Goal: Use online tool/utility: Utilize a website feature to perform a specific function

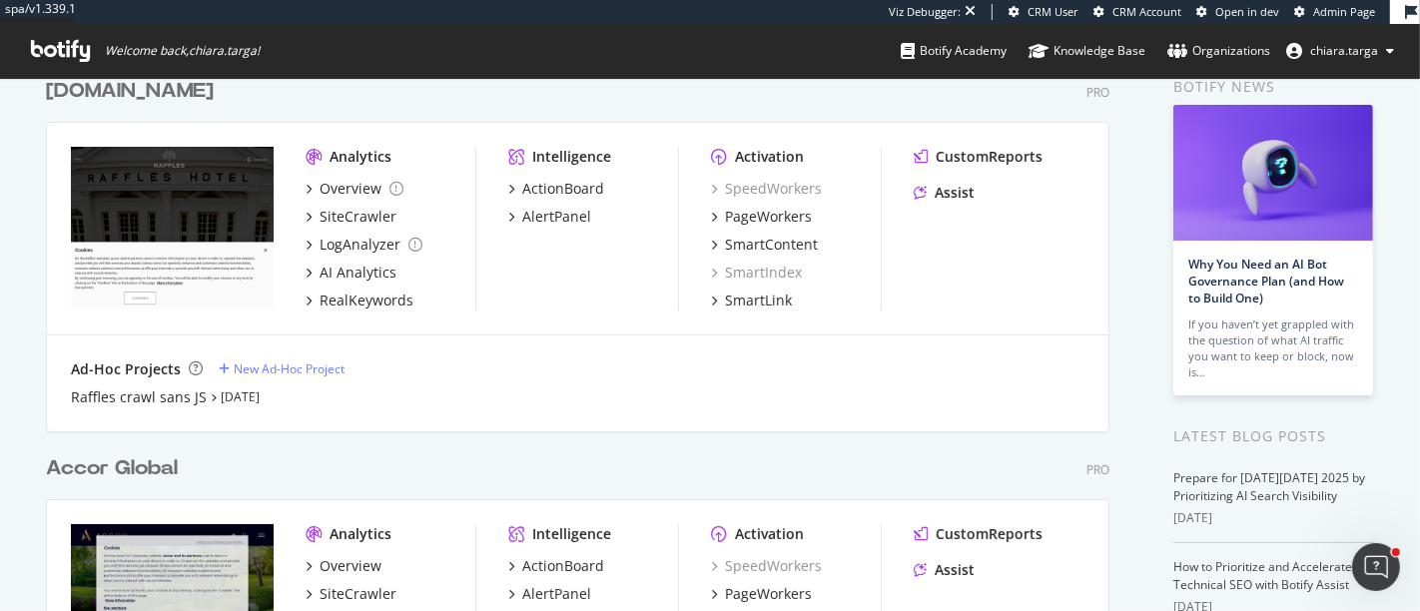
scroll to position [303, 0]
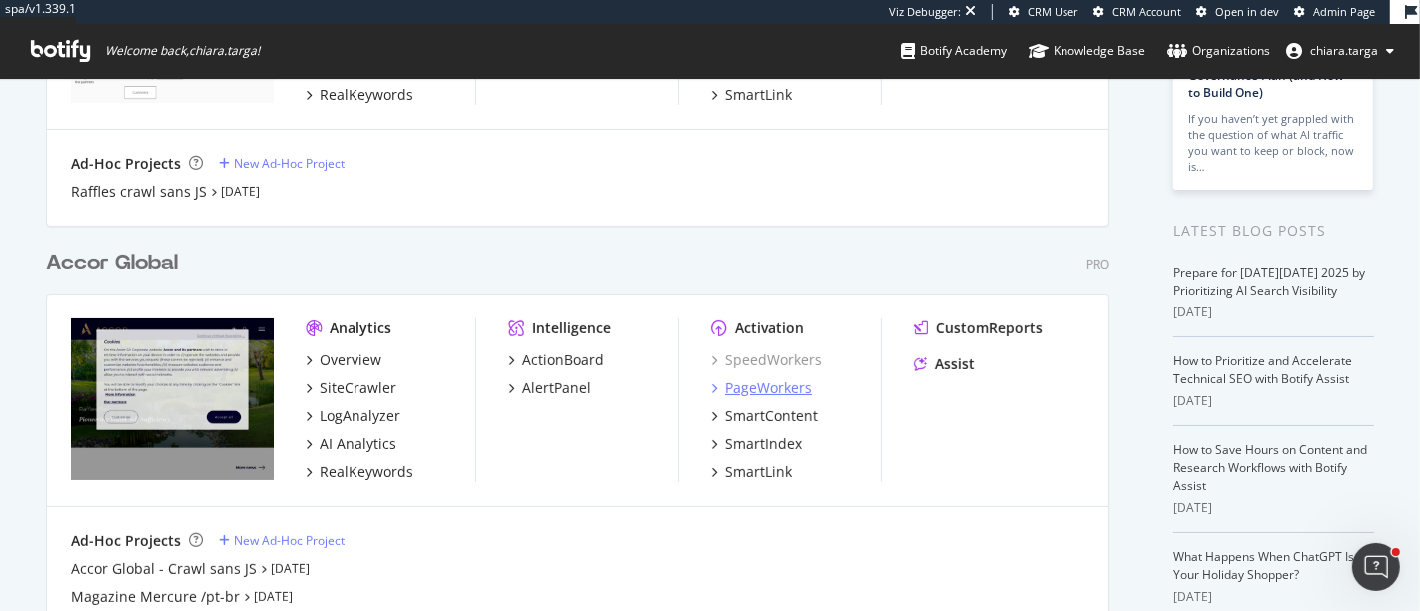
click at [775, 382] on div "PageWorkers" at bounding box center [768, 388] width 87 height 20
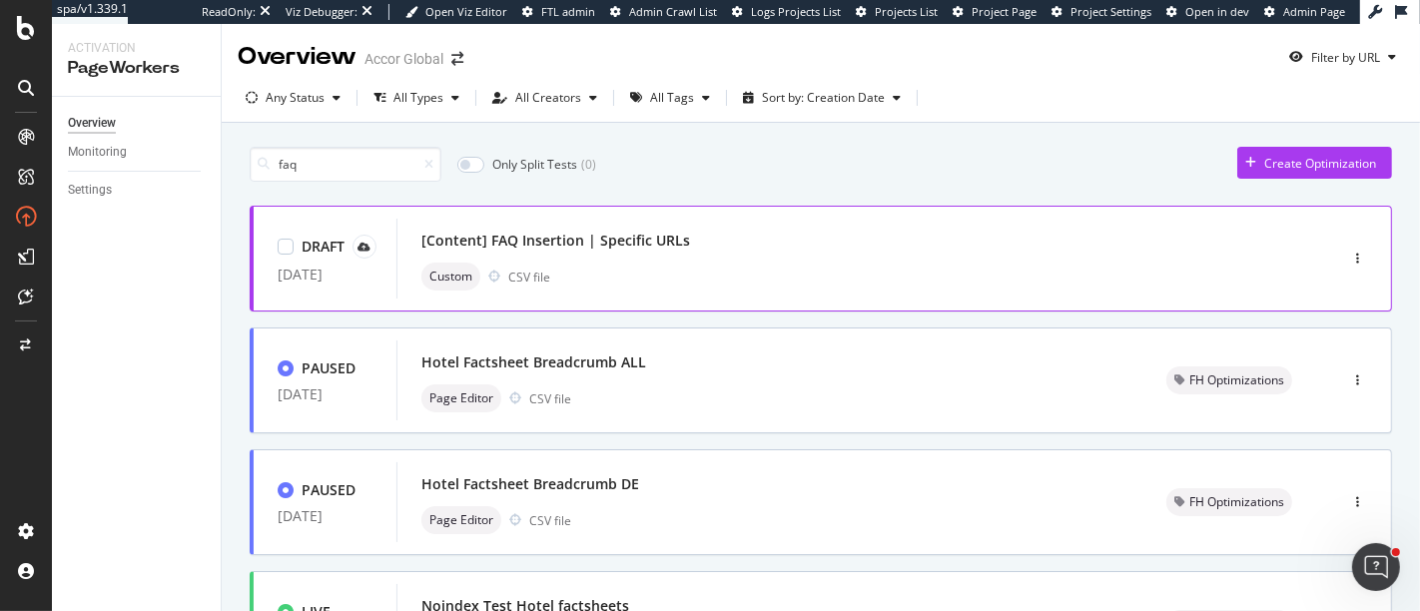
click at [833, 264] on div "Custom CSV file" at bounding box center [836, 277] width 831 height 28
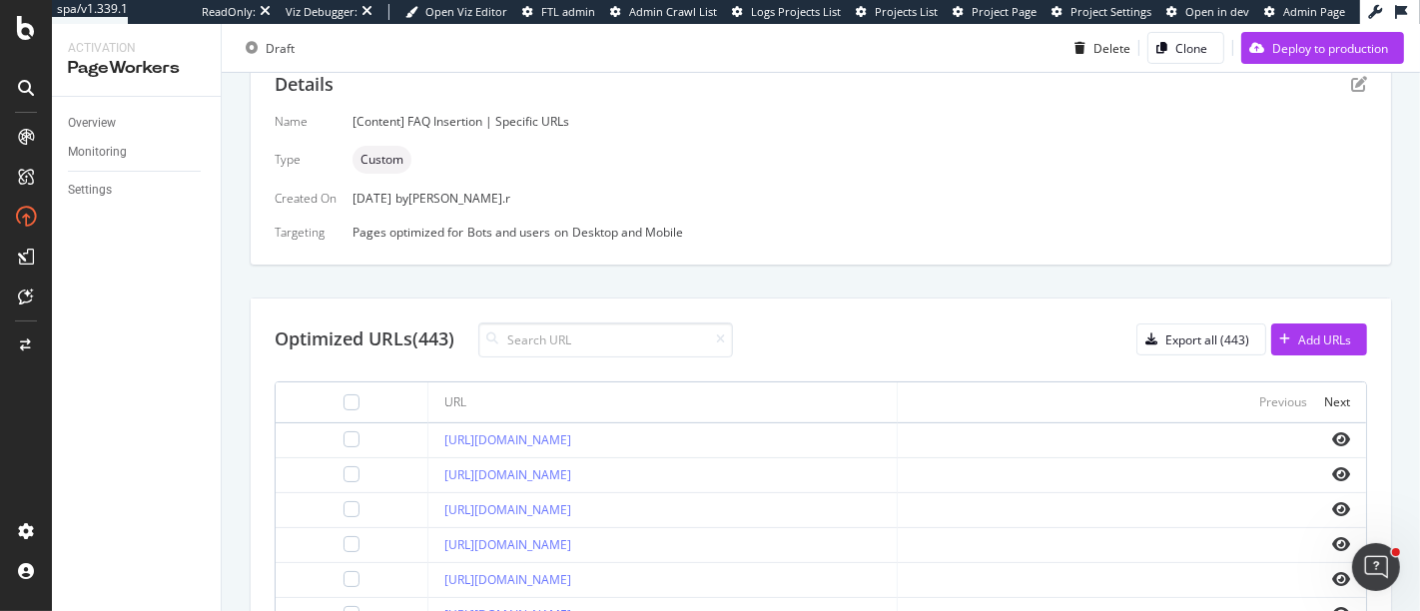
scroll to position [421, 0]
click at [1332, 436] on icon "eye" at bounding box center [1341, 439] width 18 height 16
click at [1351, 80] on icon "pen-to-square" at bounding box center [1359, 84] width 16 height 16
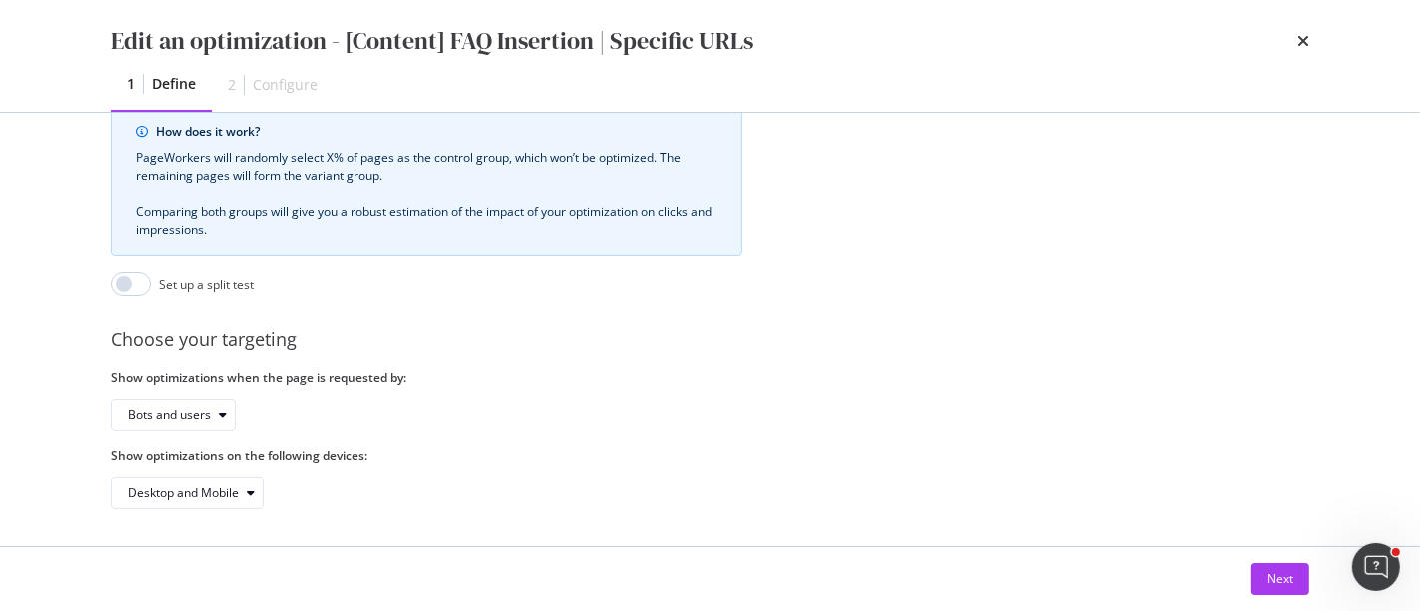
scroll to position [604, 0]
click at [1275, 586] on div "Next" at bounding box center [1280, 578] width 26 height 17
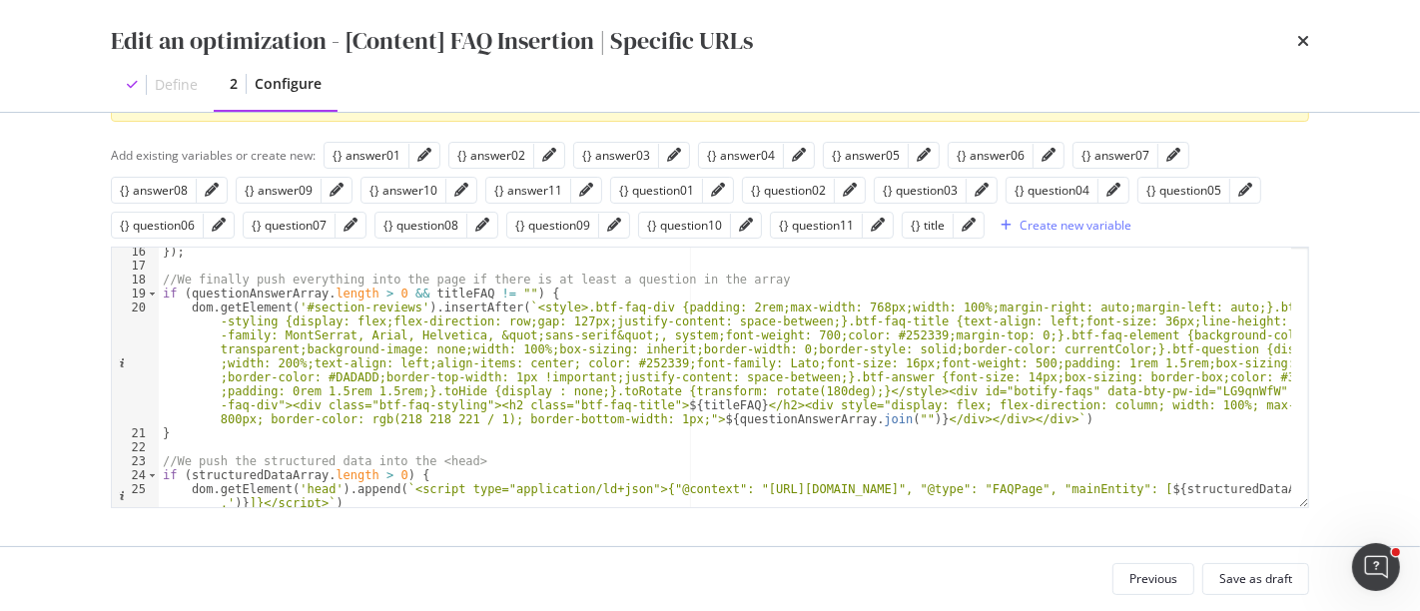
scroll to position [240, 0]
type textarea "dom.getElement('#section-reviews').insertAfter(`<style>.btf-faq-div {padding: 2…"
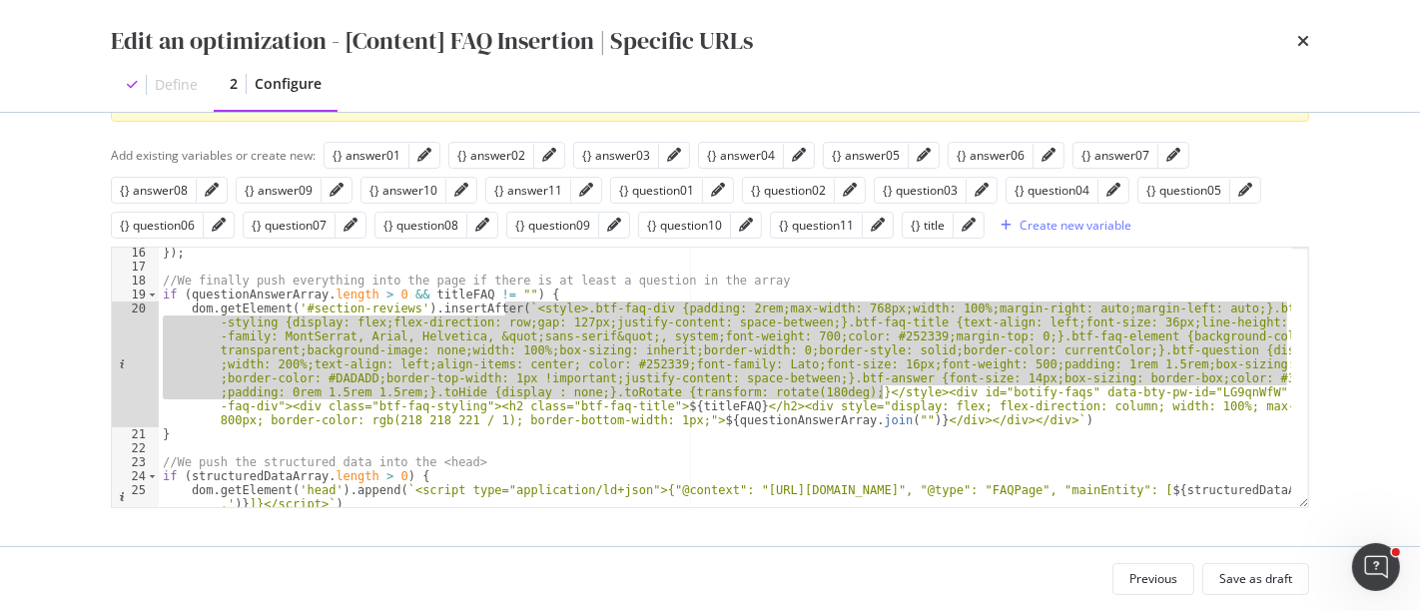
drag, startPoint x: 504, startPoint y: 308, endPoint x: 881, endPoint y: 386, distance: 384.7
click at [881, 386] on div "}) ; //We finally push everything into the page if there is at least a question…" at bounding box center [725, 390] width 1132 height 289
click at [1302, 49] on div "times" at bounding box center [1303, 41] width 12 height 34
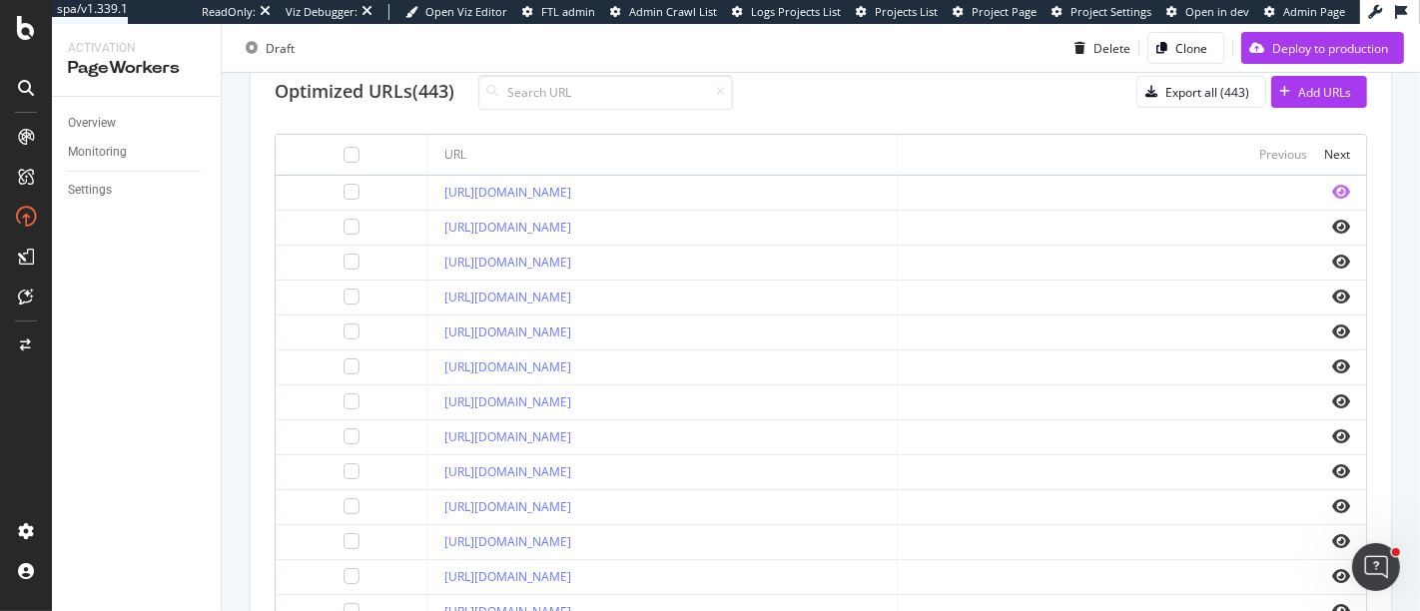
scroll to position [676, 0]
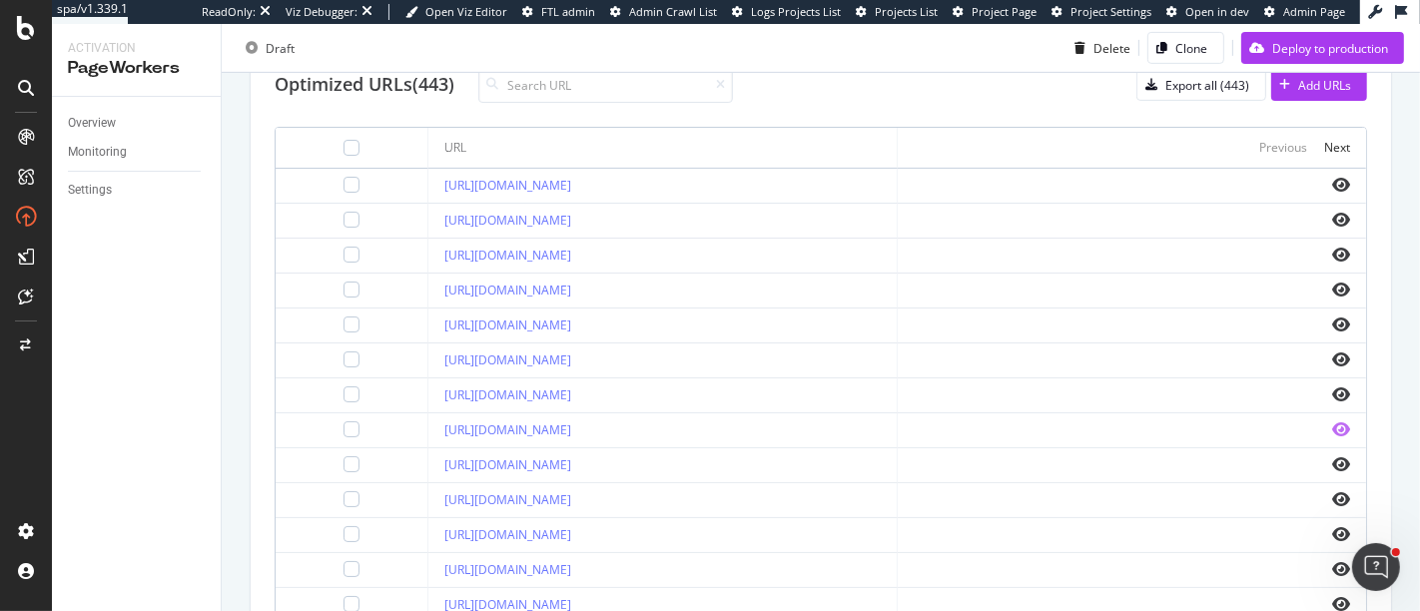
click at [1332, 423] on icon "eye" at bounding box center [1341, 429] width 18 height 16
click at [344, 250] on div at bounding box center [352, 255] width 16 height 16
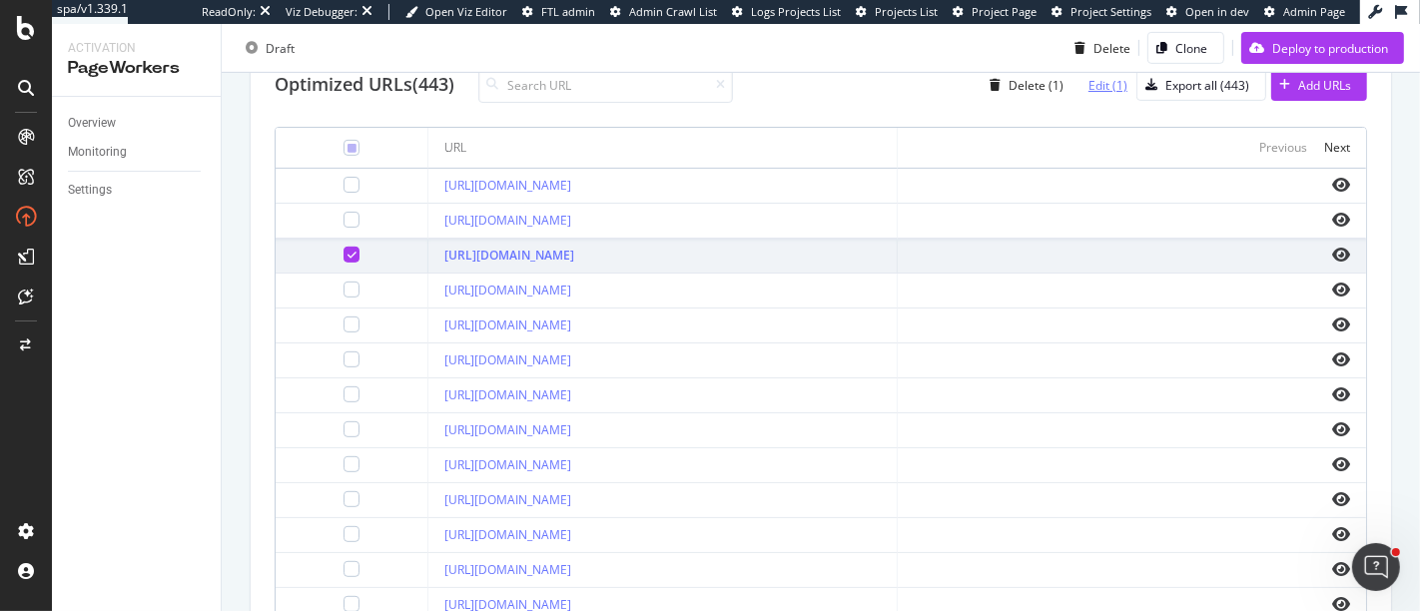
click at [1088, 85] on div "Edit (1)" at bounding box center [1107, 85] width 39 height 17
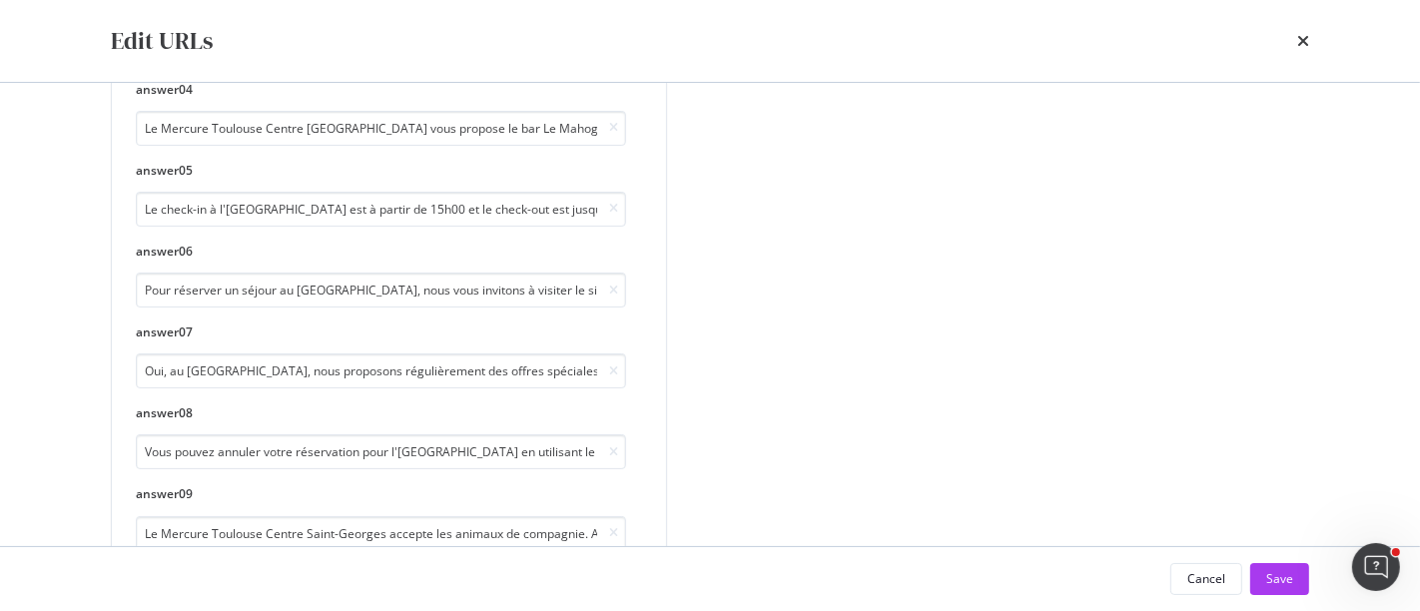
scroll to position [357, 0]
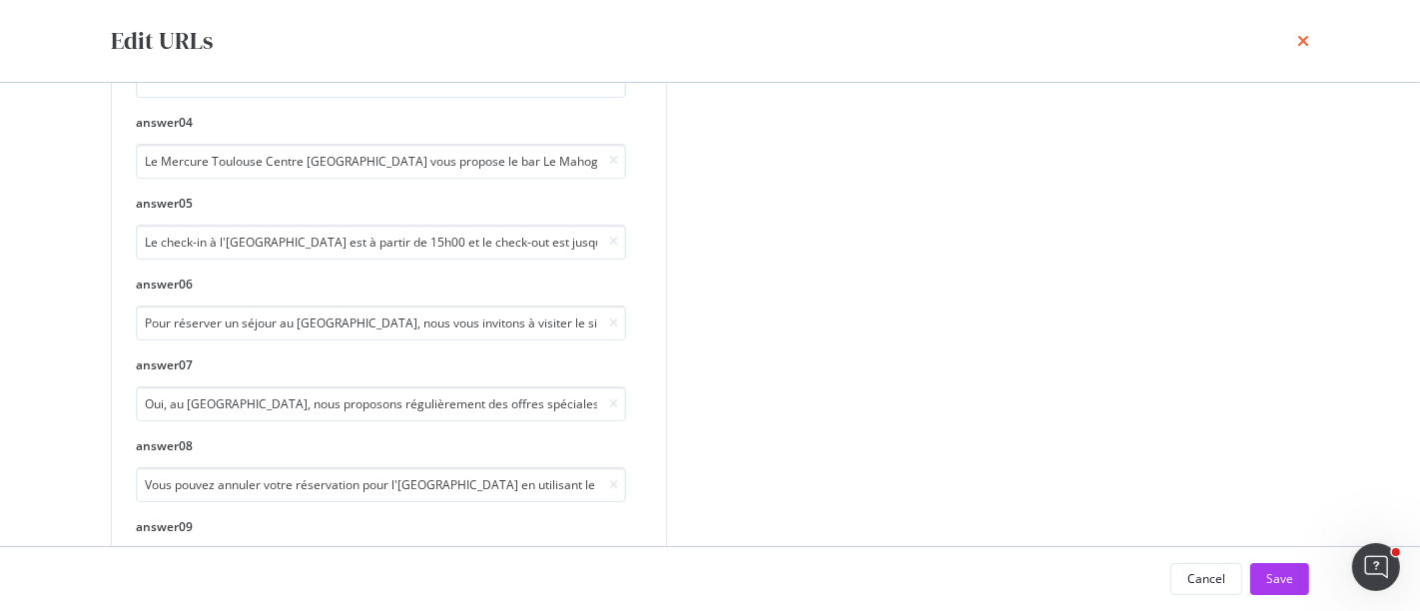
click at [1303, 38] on icon "times" at bounding box center [1303, 41] width 12 height 16
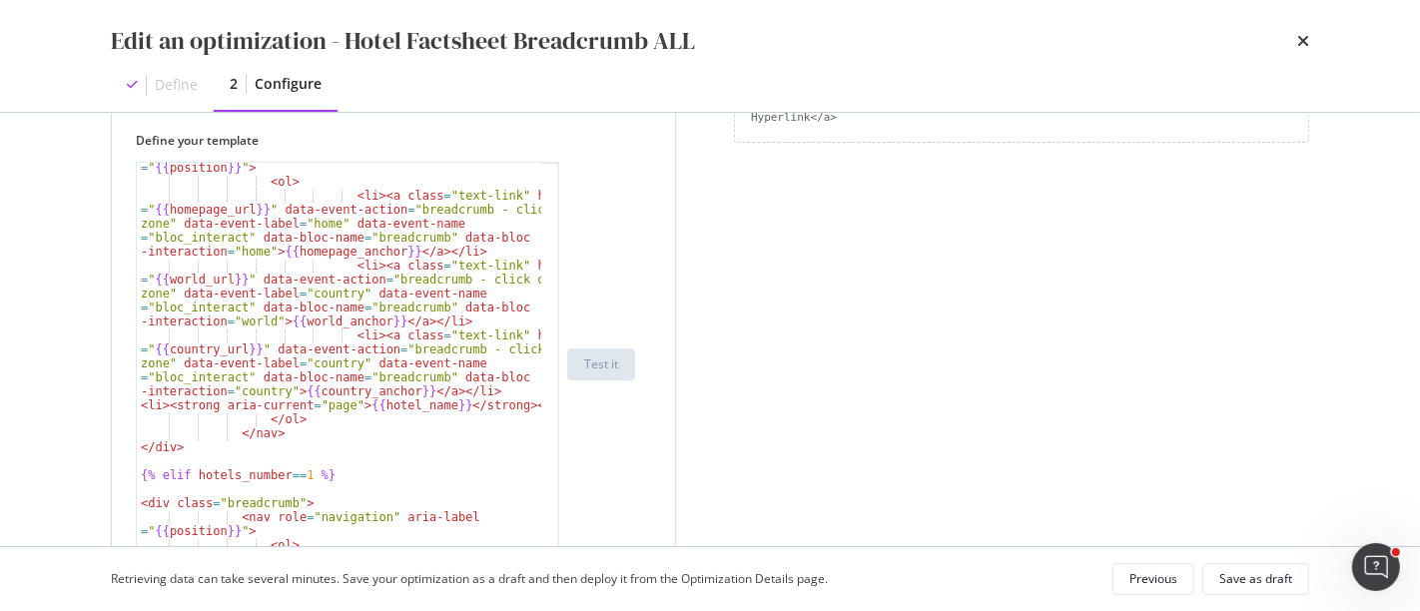
scroll to position [571, 0]
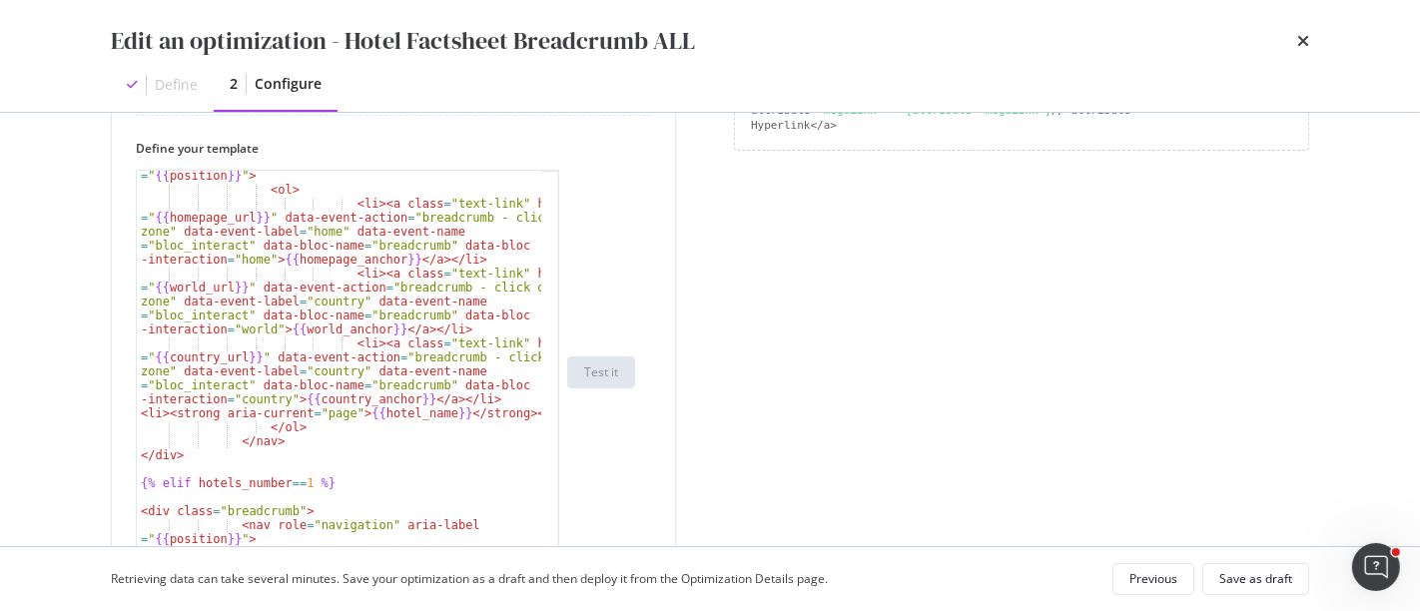
click at [1293, 44] on div "Edit an optimization - Hotel Factsheet Breadcrumb ALL" at bounding box center [710, 41] width 1198 height 34
click at [1304, 42] on icon "times" at bounding box center [1303, 41] width 12 height 16
